Goal: Task Accomplishment & Management: Use online tool/utility

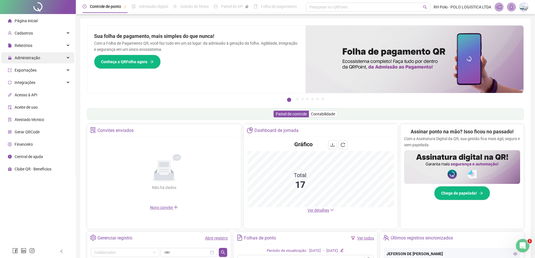
click at [41, 57] on div "Administração" at bounding box center [37, 57] width 73 height 11
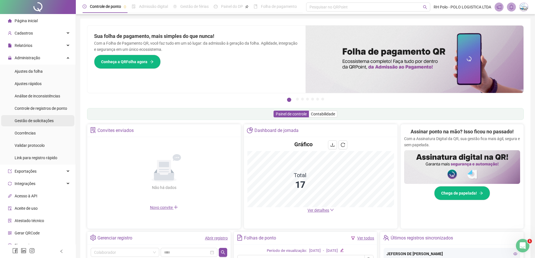
click at [36, 122] on span "Gestão de solicitações" at bounding box center [34, 121] width 39 height 4
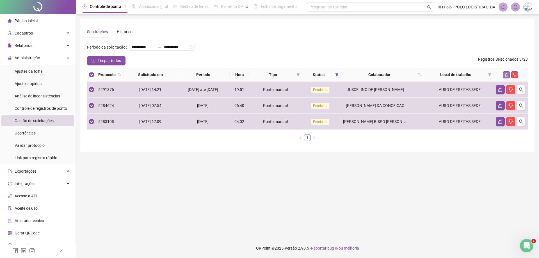
click at [506, 77] on icon "like" at bounding box center [507, 75] width 4 height 4
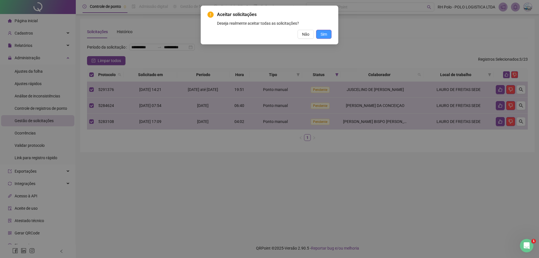
click at [324, 34] on span "Sim" at bounding box center [324, 34] width 6 height 6
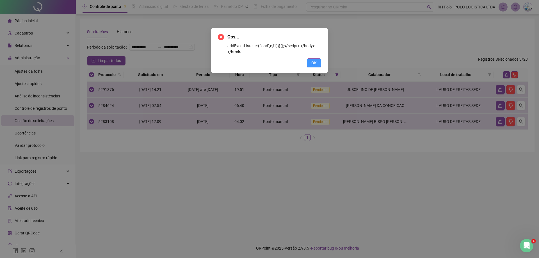
click at [314, 62] on span "OK" at bounding box center [313, 63] width 5 height 6
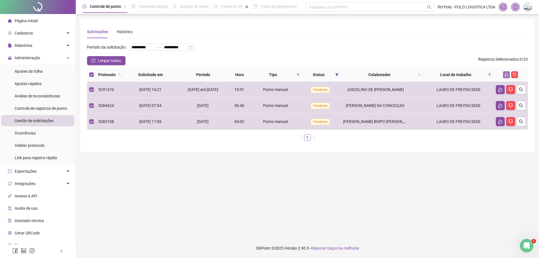
click at [506, 77] on icon "like" at bounding box center [507, 75] width 4 height 4
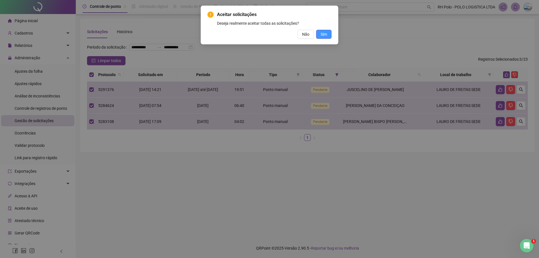
click at [324, 32] on span "Sim" at bounding box center [324, 34] width 6 height 6
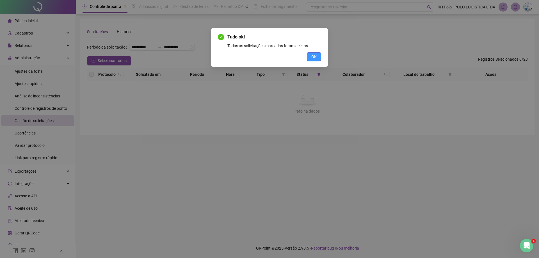
click at [317, 58] on button "OK" at bounding box center [314, 56] width 14 height 9
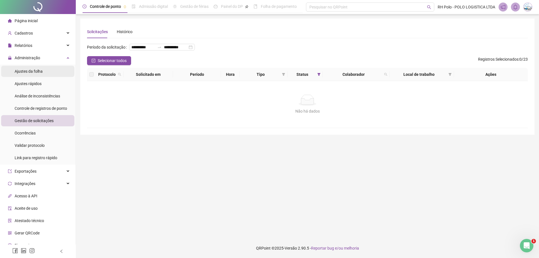
click at [26, 70] on span "Ajustes da folha" at bounding box center [29, 71] width 28 height 4
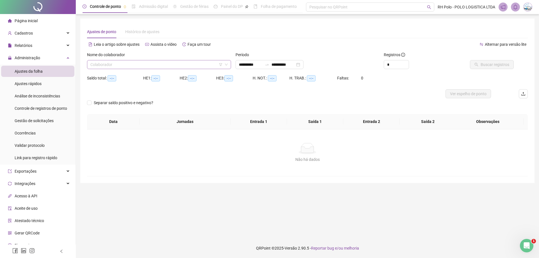
click at [116, 64] on input "search" at bounding box center [156, 64] width 132 height 8
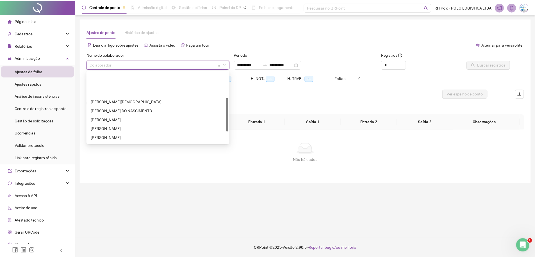
scroll to position [56, 0]
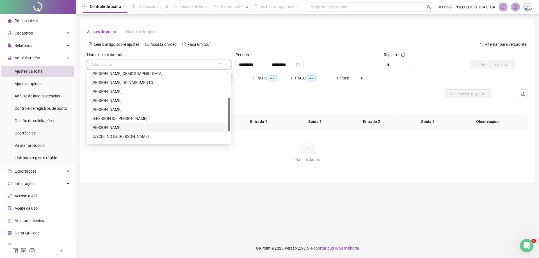
click at [119, 125] on div "[PERSON_NAME]" at bounding box center [159, 127] width 135 height 6
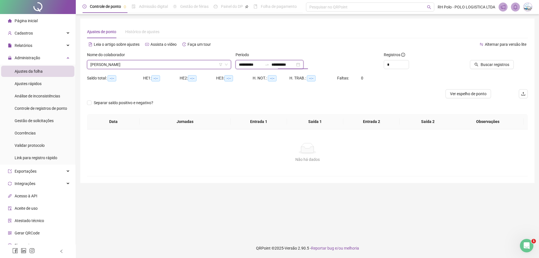
click at [286, 65] on input "**********" at bounding box center [284, 65] width 24 height 6
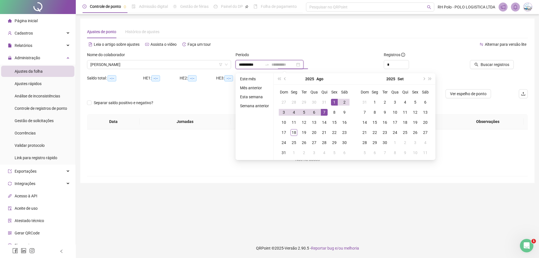
type input "**********"
drag, startPoint x: 333, startPoint y: 101, endPoint x: 302, endPoint y: 136, distance: 46.9
click at [333, 102] on div "1" at bounding box center [334, 102] width 7 height 7
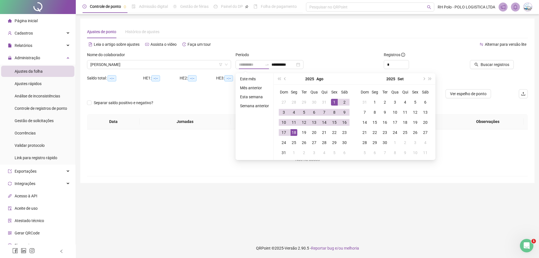
click at [295, 130] on div "18" at bounding box center [294, 132] width 7 height 7
type input "**********"
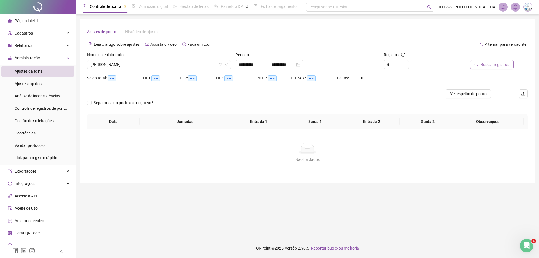
click at [493, 65] on span "Buscar registros" at bounding box center [495, 65] width 29 height 6
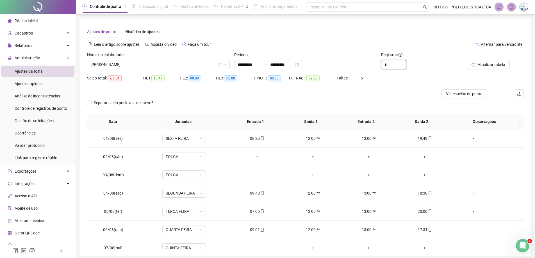
click at [406, 63] on span "Increase Value" at bounding box center [406, 62] width 0 height 4
type input "*"
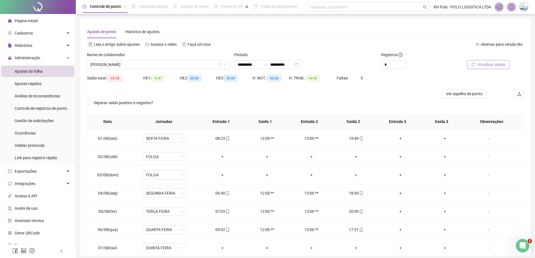
click at [479, 63] on span "Atualizar tabela" at bounding box center [492, 65] width 28 height 6
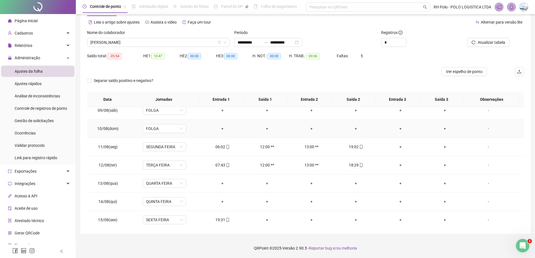
scroll to position [169, 0]
click at [486, 184] on div "-" at bounding box center [488, 185] width 33 height 6
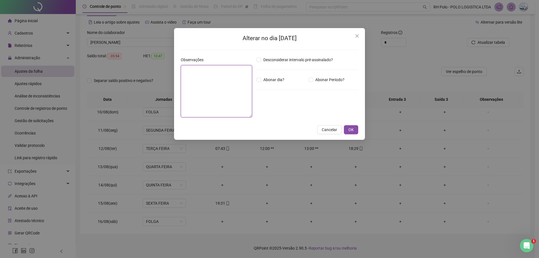
click at [207, 79] on textarea at bounding box center [216, 91] width 71 height 52
type textarea "******"
drag, startPoint x: 186, startPoint y: 69, endPoint x: 189, endPoint y: 70, distance: 2.9
click at [189, 70] on textarea "*********" at bounding box center [216, 91] width 71 height 52
type textarea "**********"
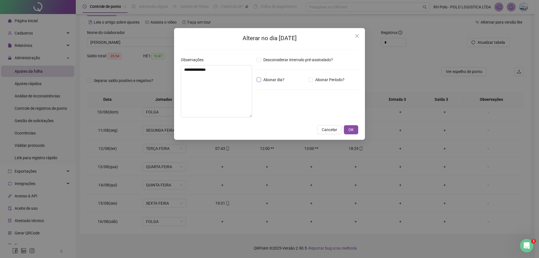
click at [267, 81] on span "Abonar dia?" at bounding box center [274, 80] width 26 height 6
click at [350, 131] on span "OK" at bounding box center [351, 130] width 5 height 6
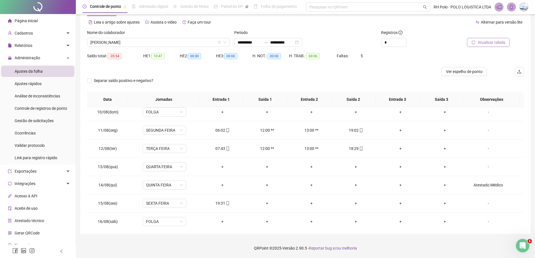
click at [482, 44] on span "Atualizar tabela" at bounding box center [492, 42] width 28 height 6
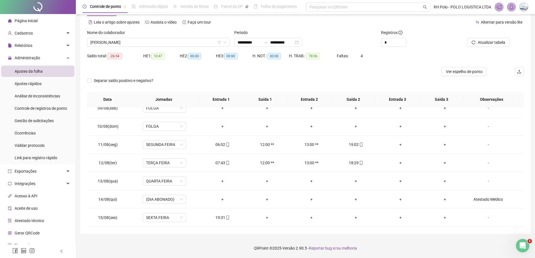
scroll to position [152, 0]
click at [485, 183] on div "-" at bounding box center [488, 183] width 33 height 6
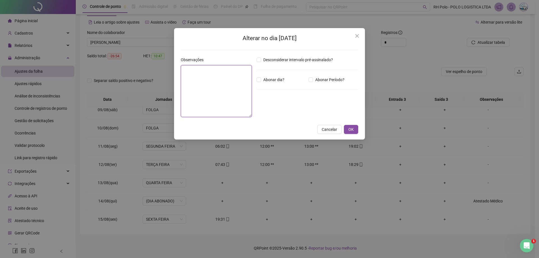
click at [190, 77] on textarea at bounding box center [216, 91] width 71 height 52
type textarea "*****"
click at [353, 131] on span "OK" at bounding box center [351, 130] width 5 height 6
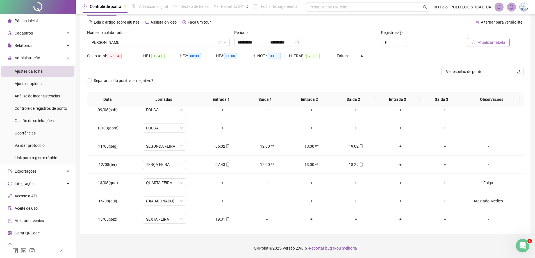
click at [487, 39] on span "Atualizar tabela" at bounding box center [492, 42] width 28 height 6
